Goal: Task Accomplishment & Management: Manage account settings

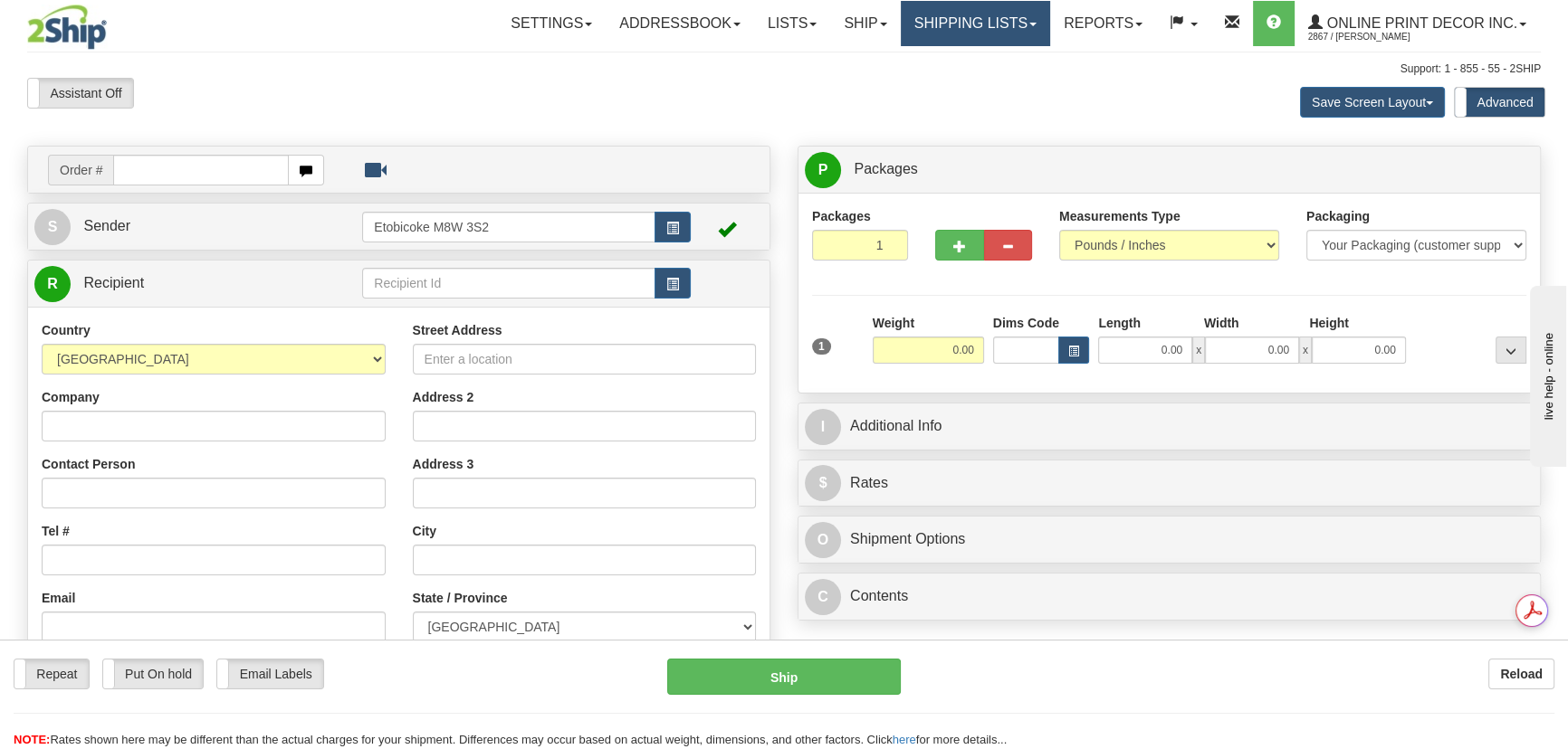
click at [1020, 40] on link "Shipping lists" at bounding box center [975, 23] width 149 height 45
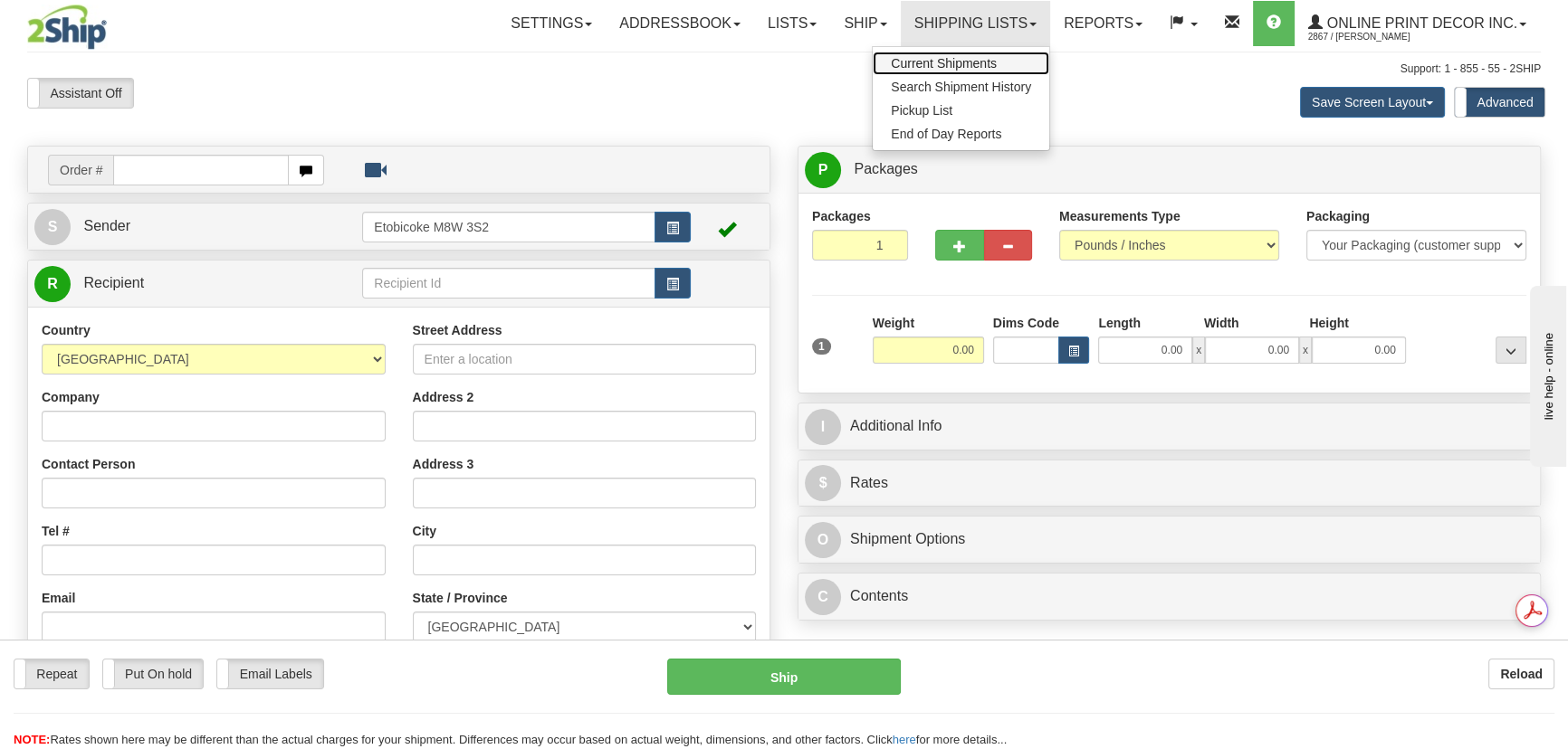
click at [995, 63] on link "Current Shipments" at bounding box center [961, 63] width 177 height 24
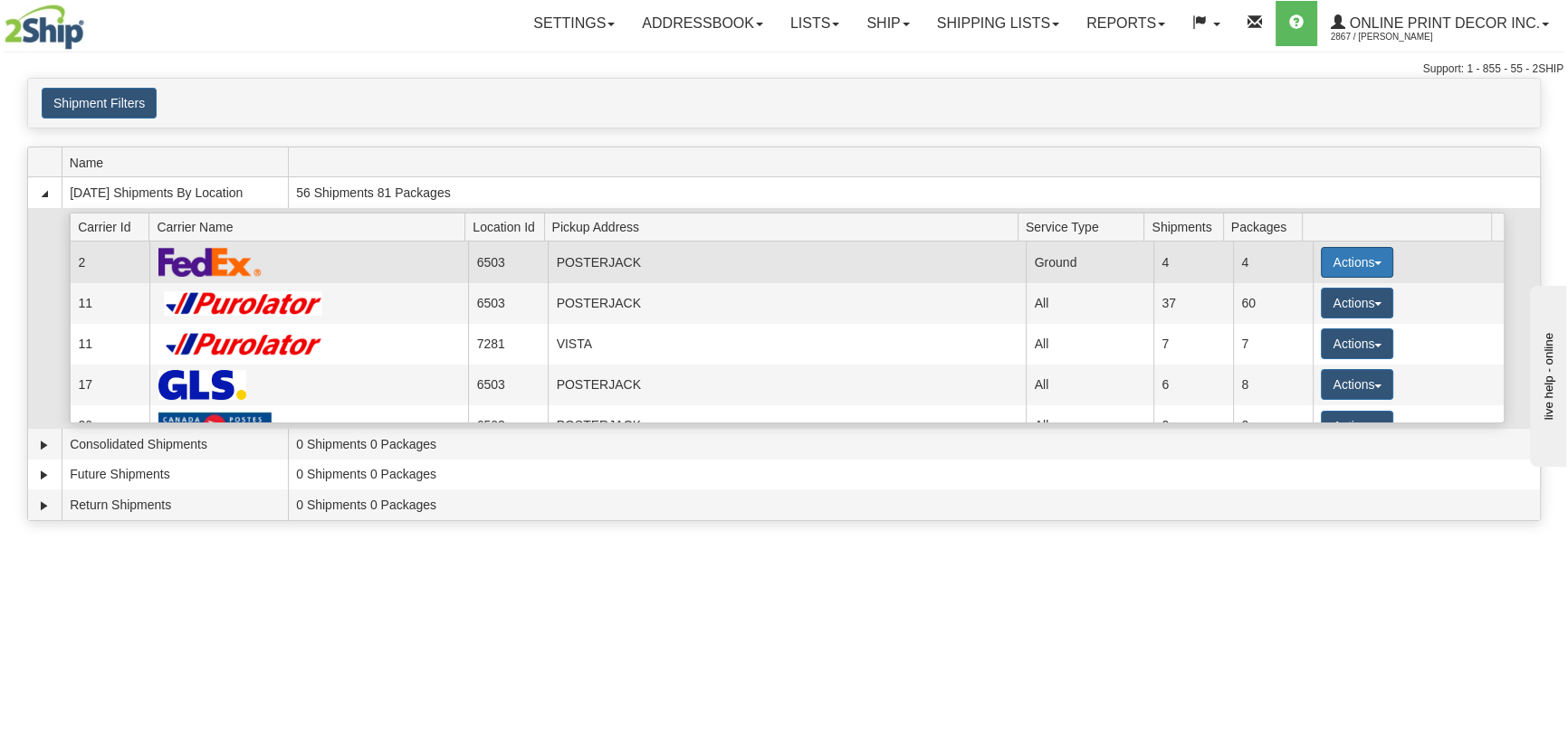
click at [1376, 259] on button "Actions" at bounding box center [1357, 262] width 72 height 31
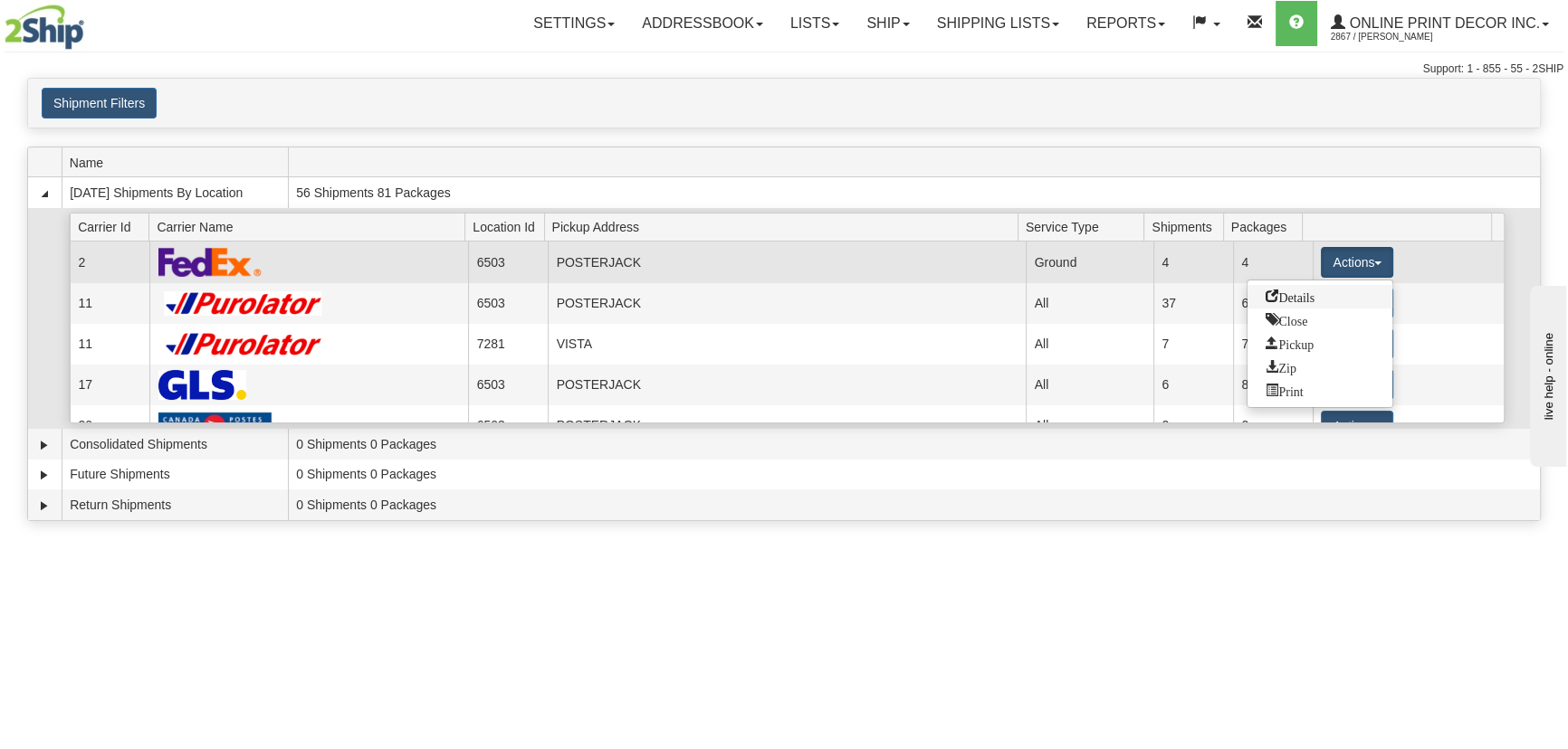
click at [1304, 290] on span "Details" at bounding box center [1290, 296] width 48 height 13
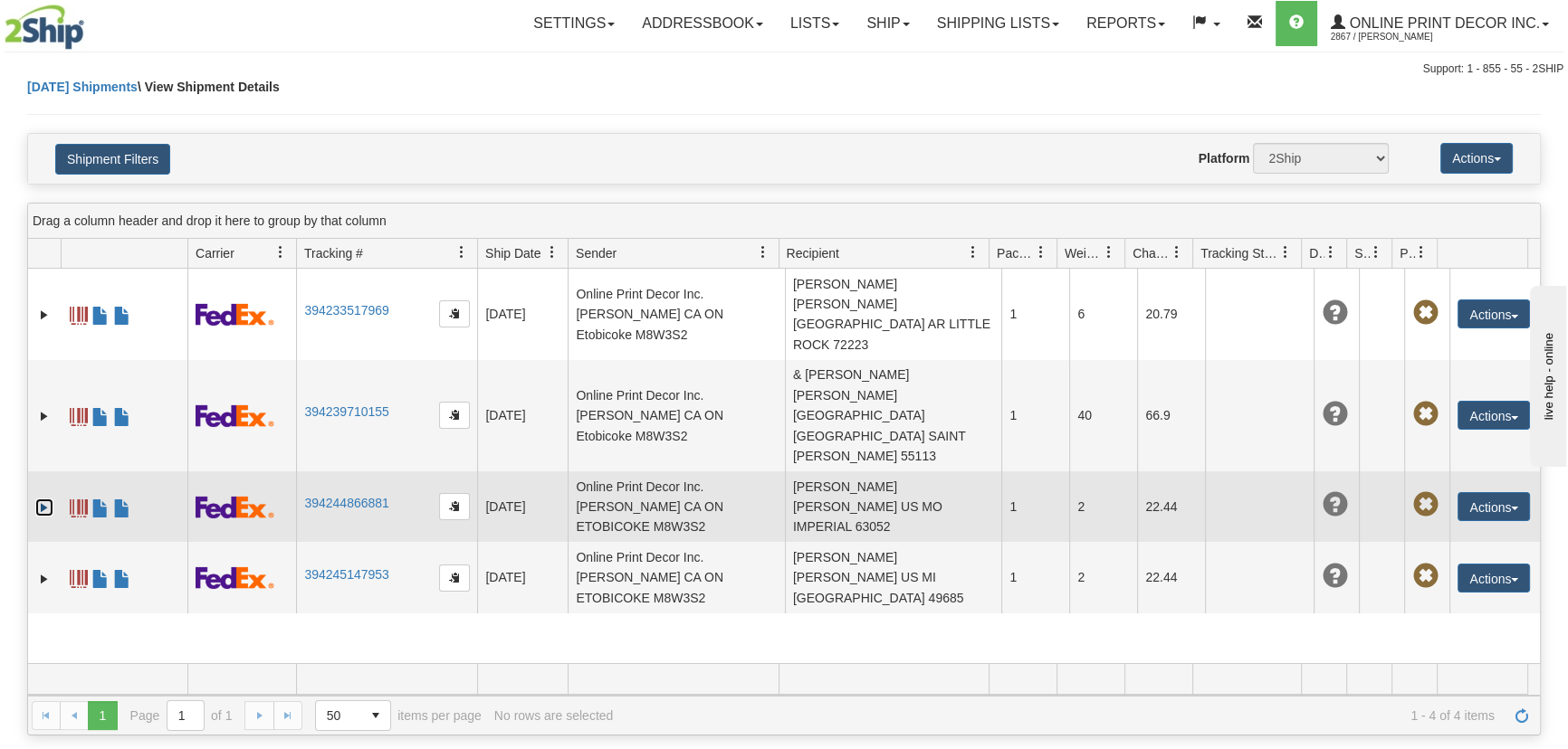
click at [44, 498] on link "Expand" at bounding box center [45, 508] width 18 height 18
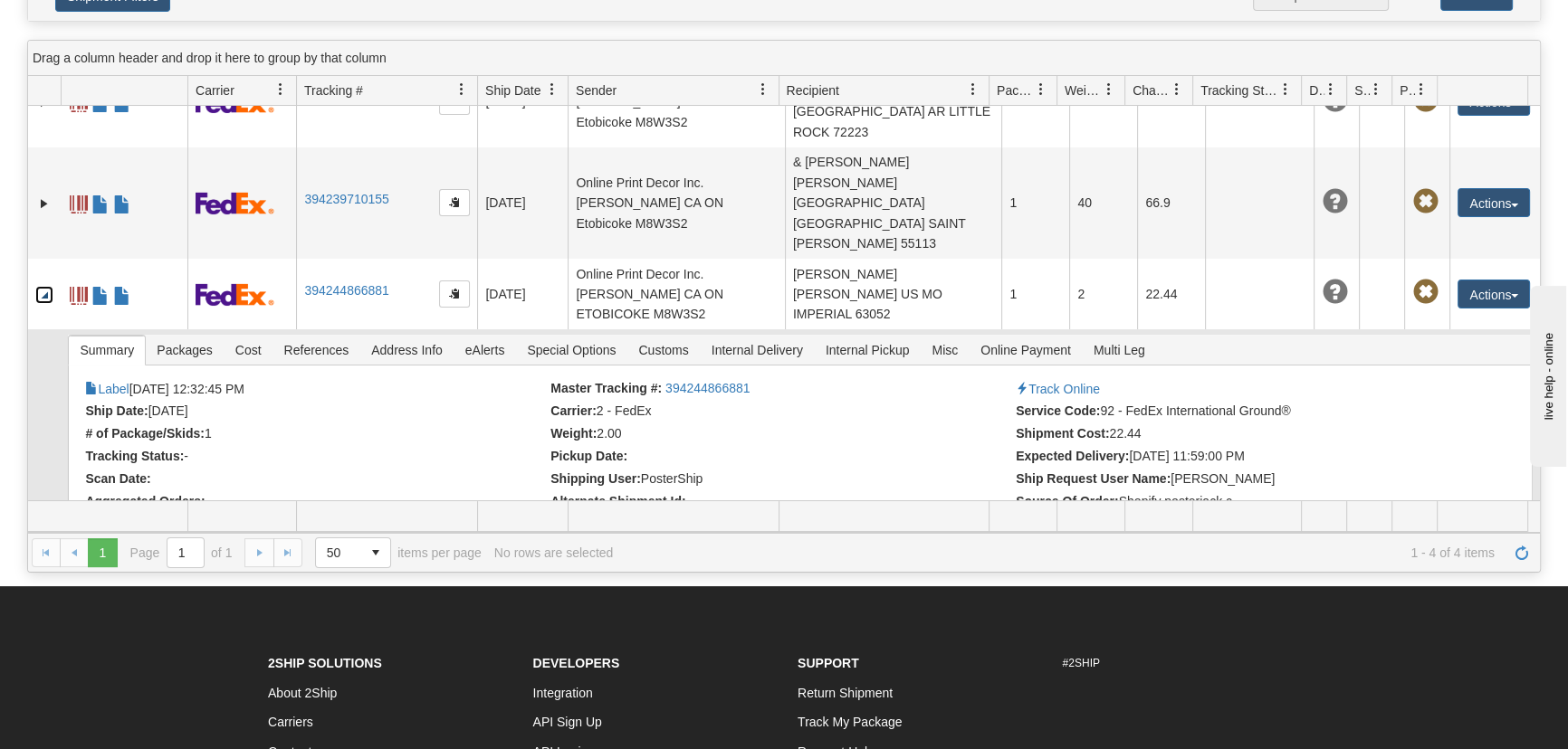
scroll to position [164, 0]
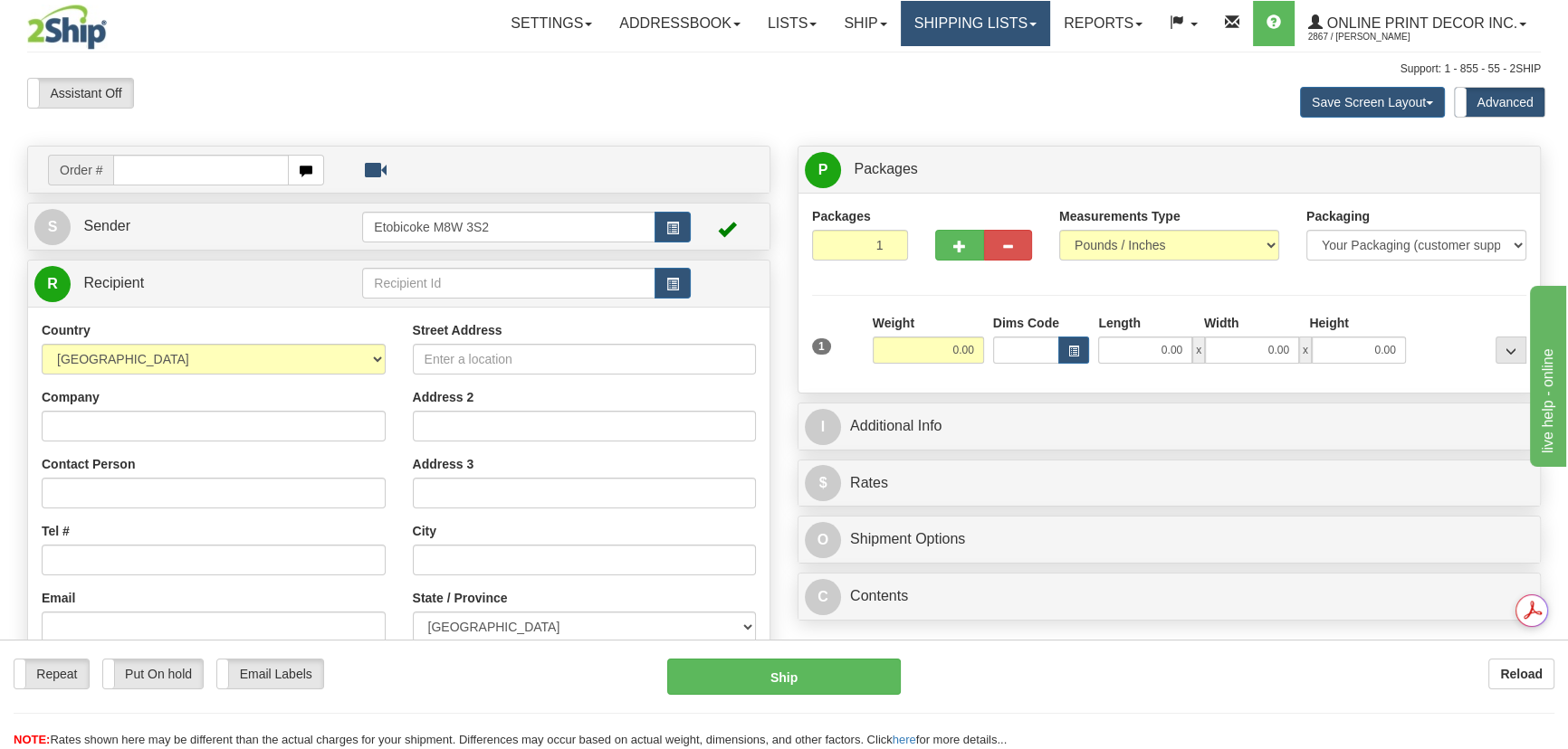
click at [1006, 29] on link "Shipping lists" at bounding box center [975, 23] width 149 height 45
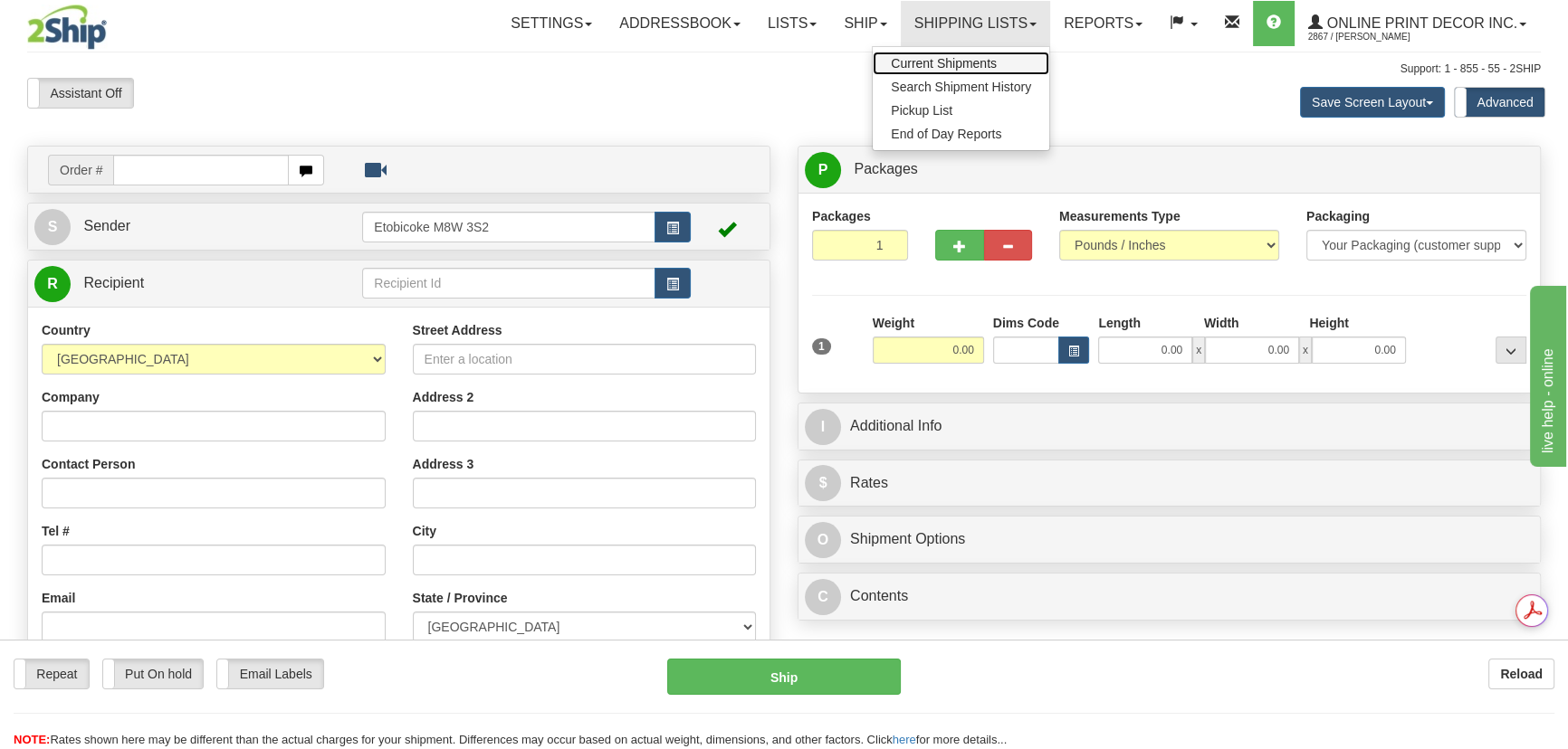
click at [998, 61] on link "Current Shipments" at bounding box center [961, 63] width 177 height 24
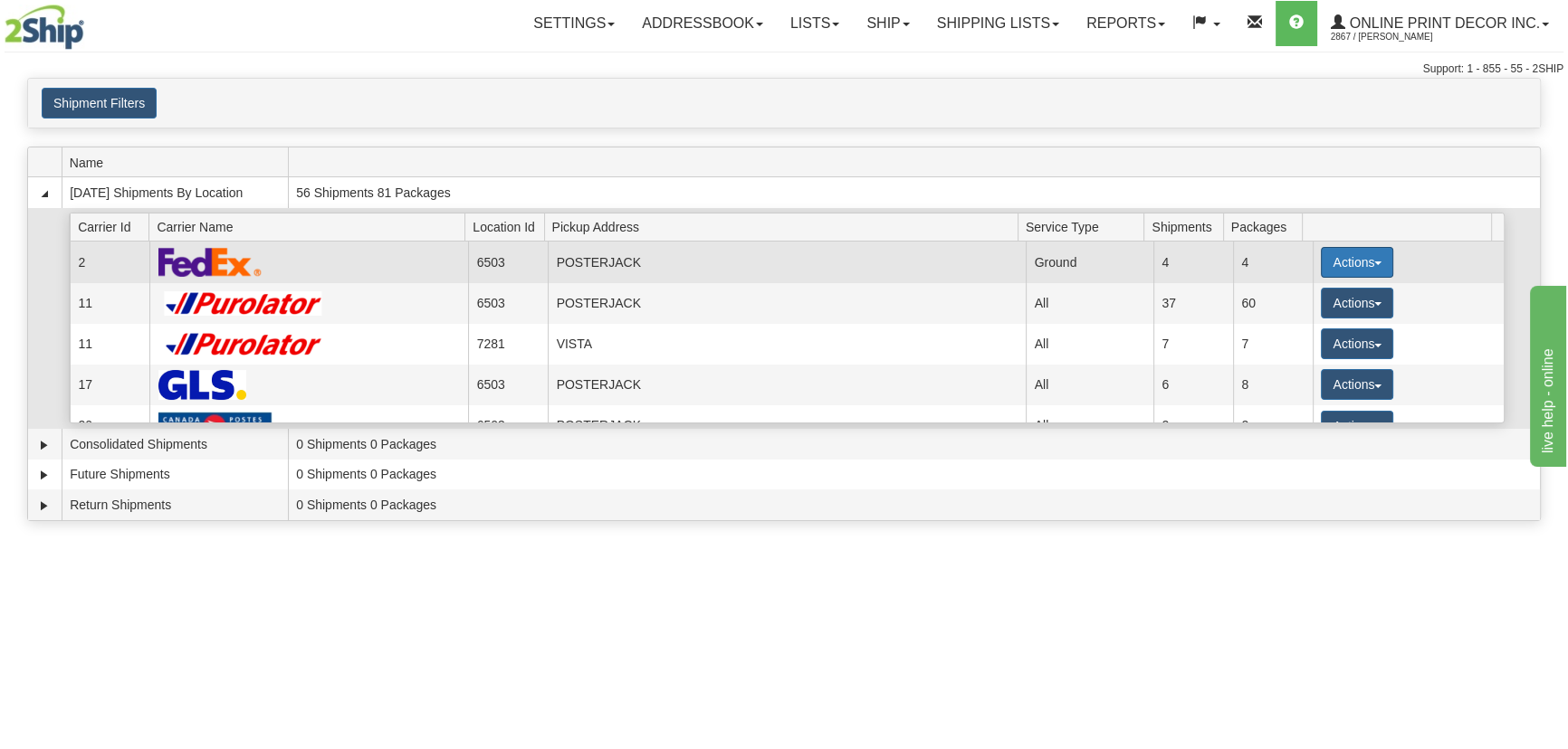
click at [1358, 264] on button "Actions" at bounding box center [1357, 262] width 72 height 31
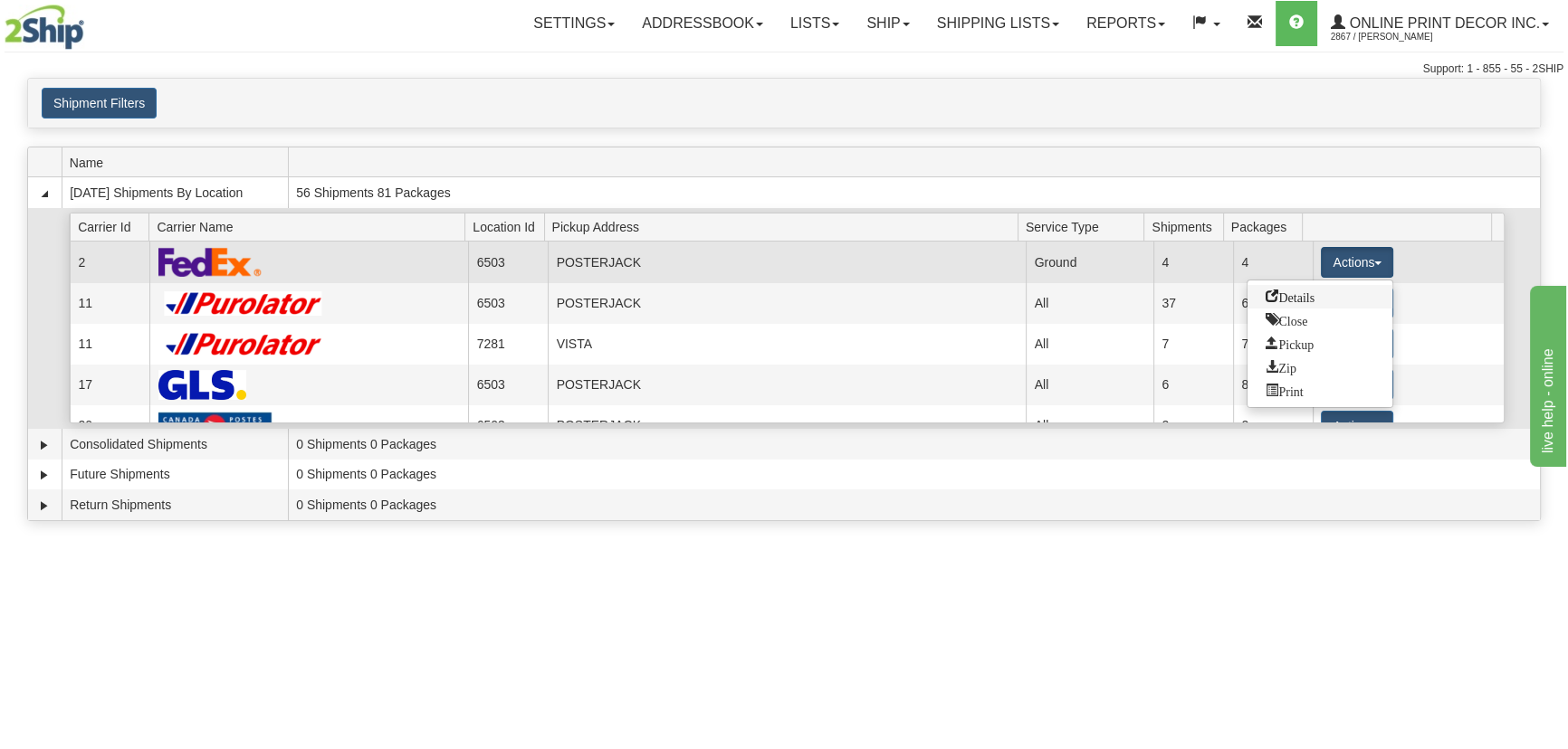
click at [1276, 291] on span "Details" at bounding box center [1290, 296] width 48 height 13
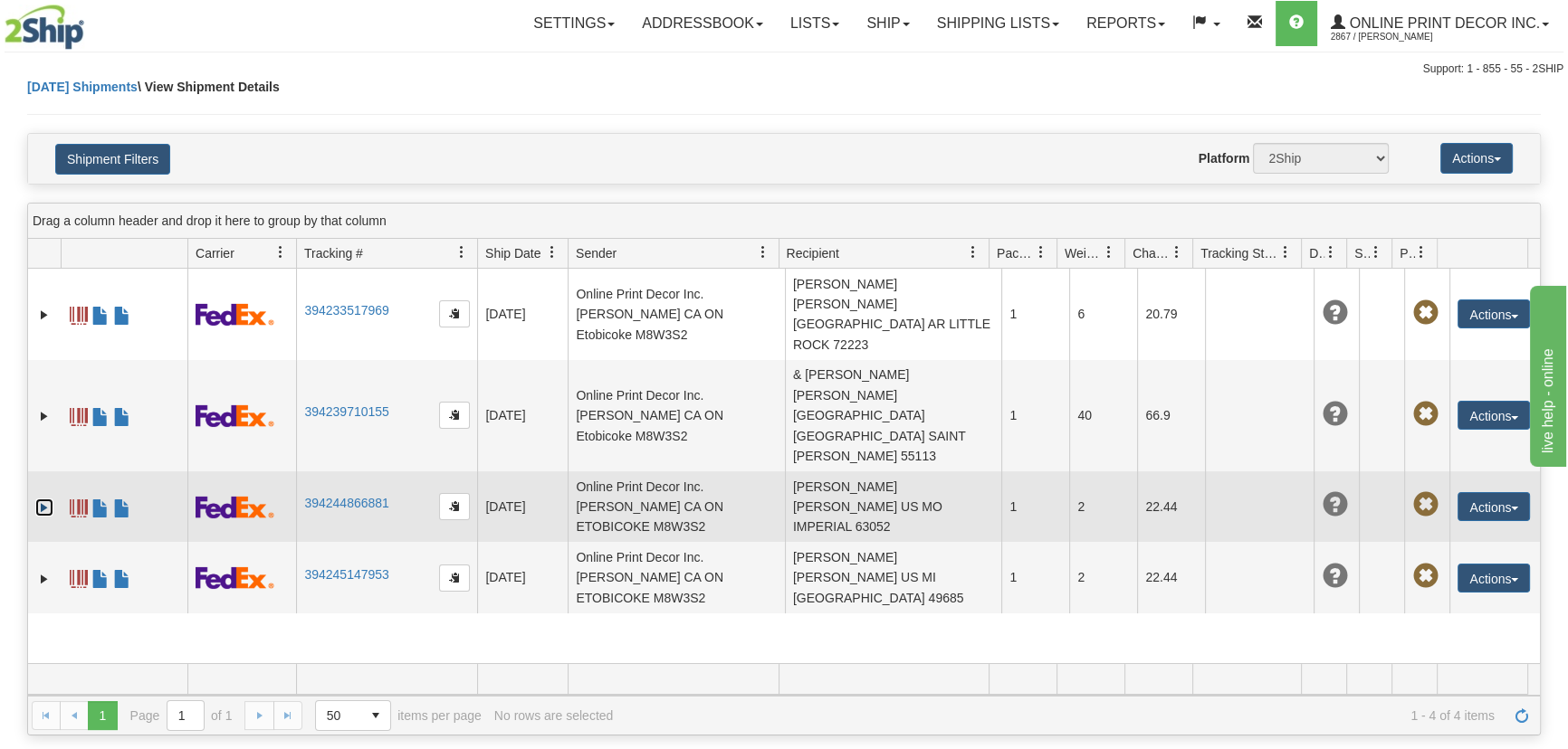
click at [39, 498] on link "Expand" at bounding box center [45, 508] width 18 height 18
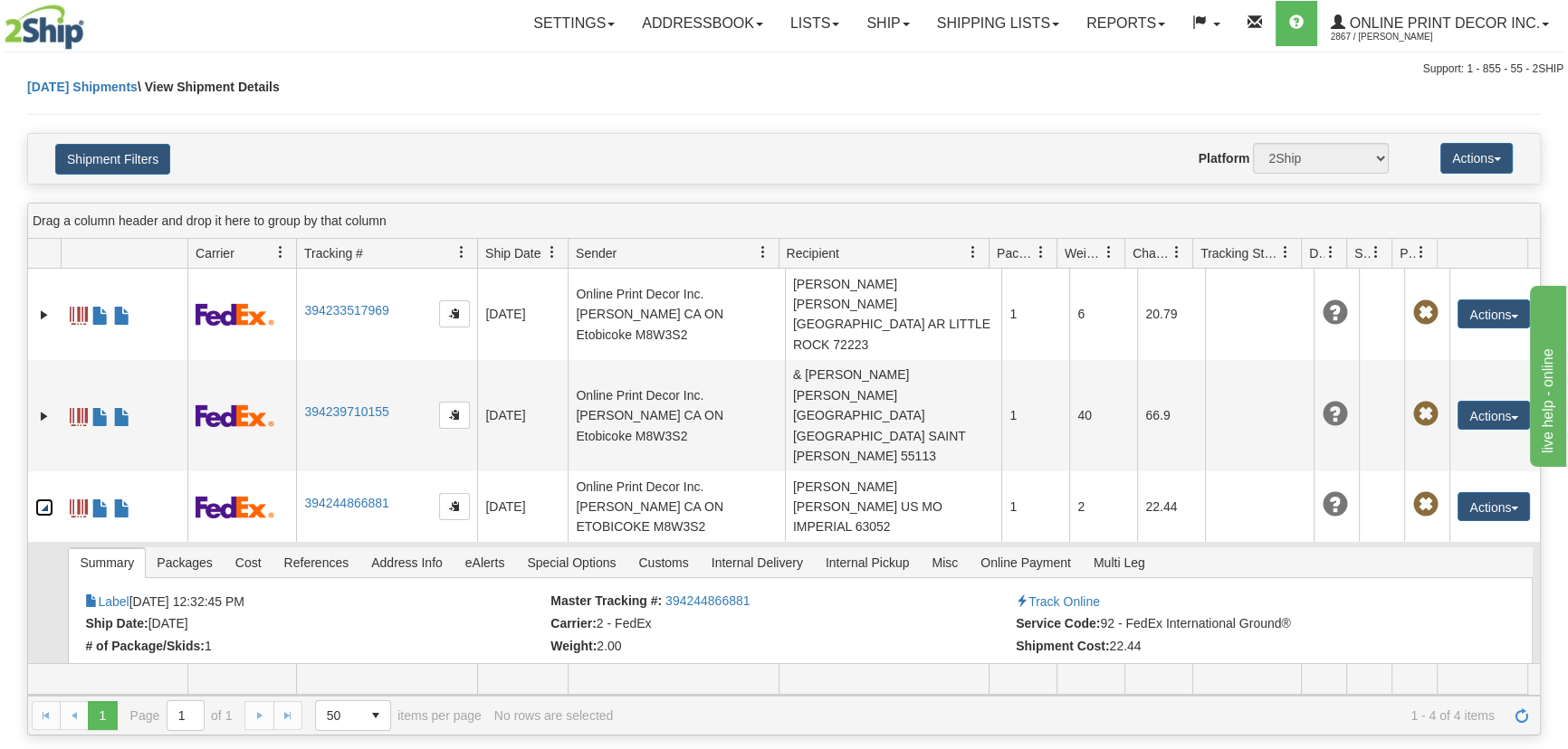
scroll to position [49, 0]
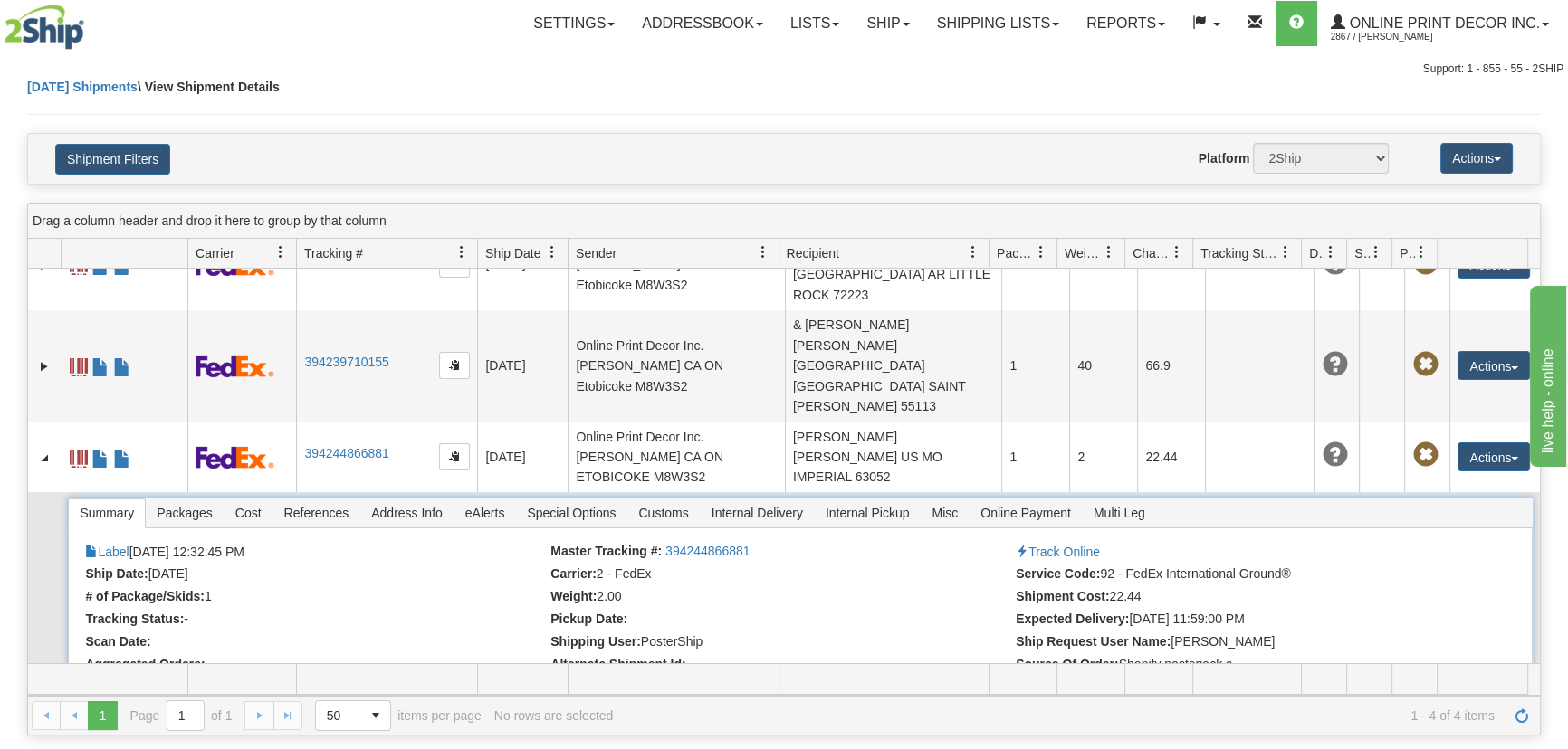
click at [202, 498] on span "Packages" at bounding box center [184, 513] width 77 height 29
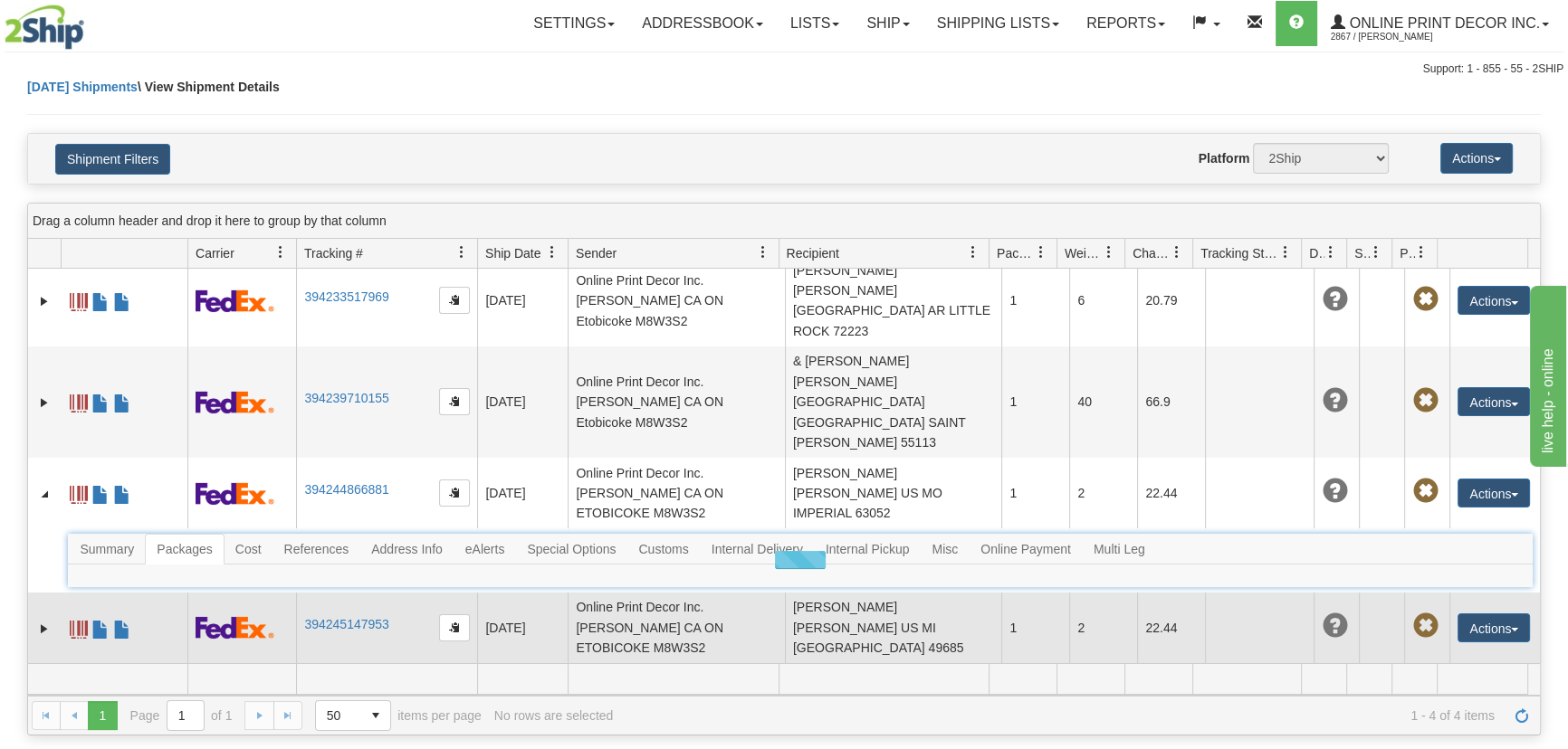
scroll to position [0, 0]
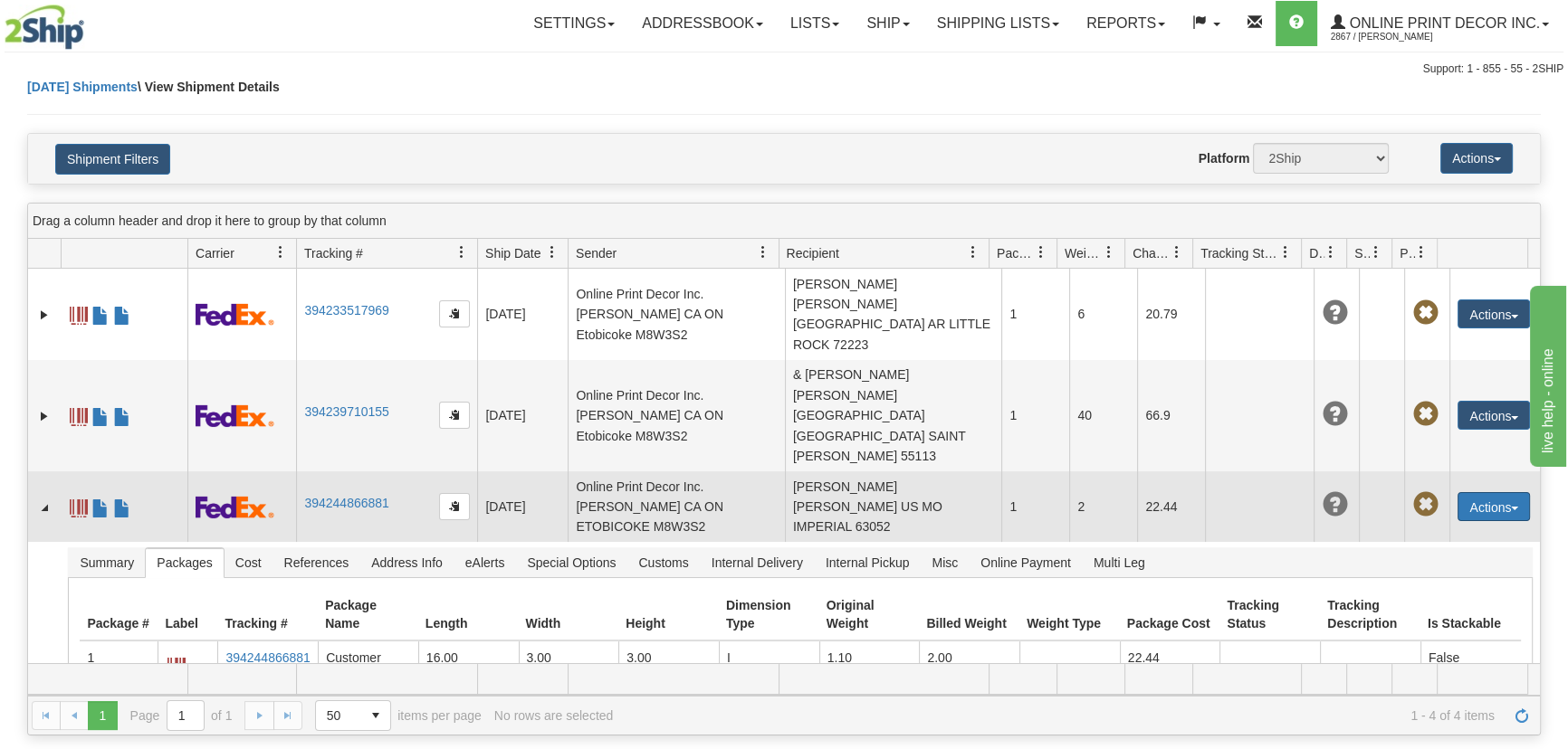
click at [1509, 492] on button "Actions" at bounding box center [1493, 507] width 72 height 29
click at [1437, 599] on link "Delete" at bounding box center [1456, 611] width 145 height 24
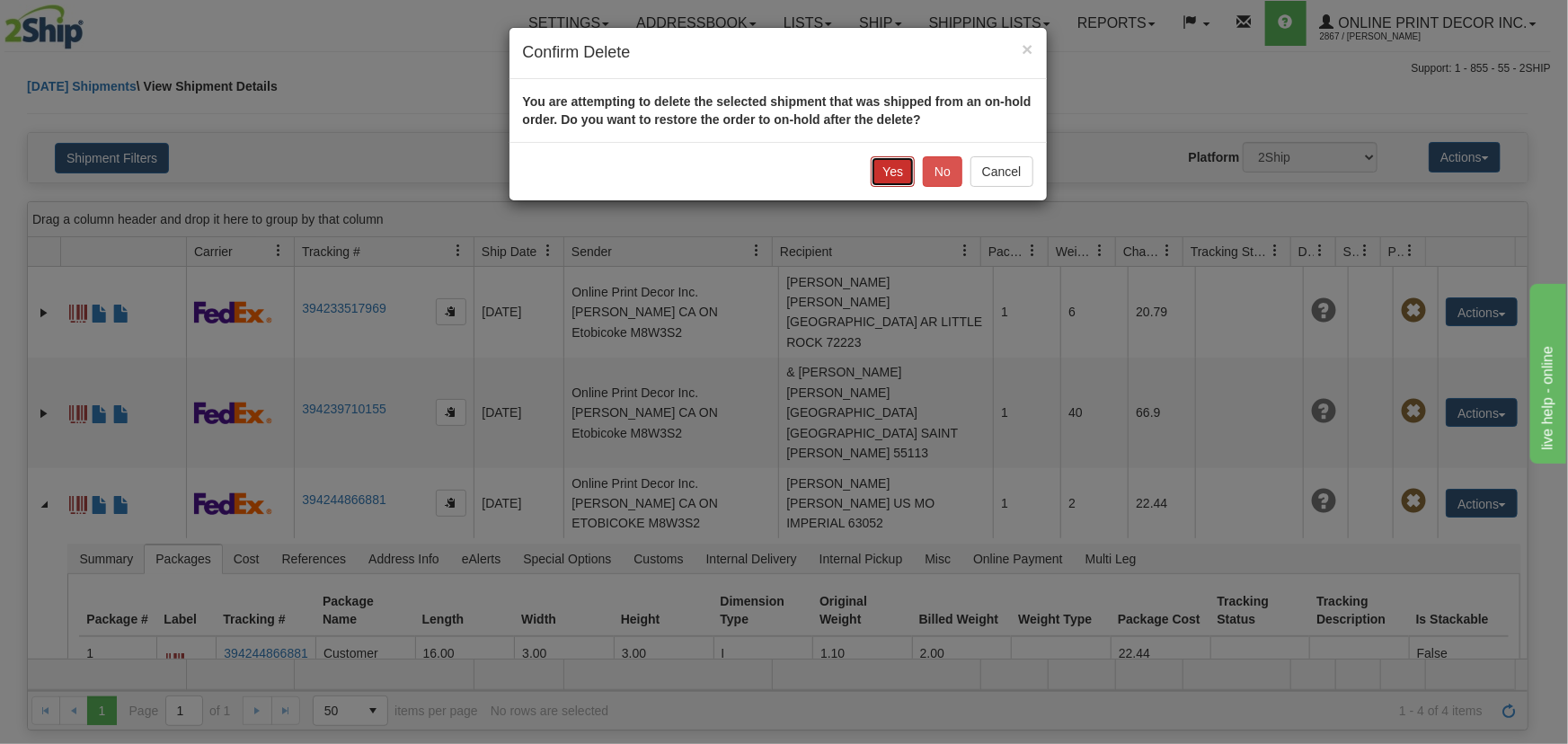
click at [875, 174] on button "Yes" at bounding box center [892, 172] width 44 height 31
